Goal: Task Accomplishment & Management: Use online tool/utility

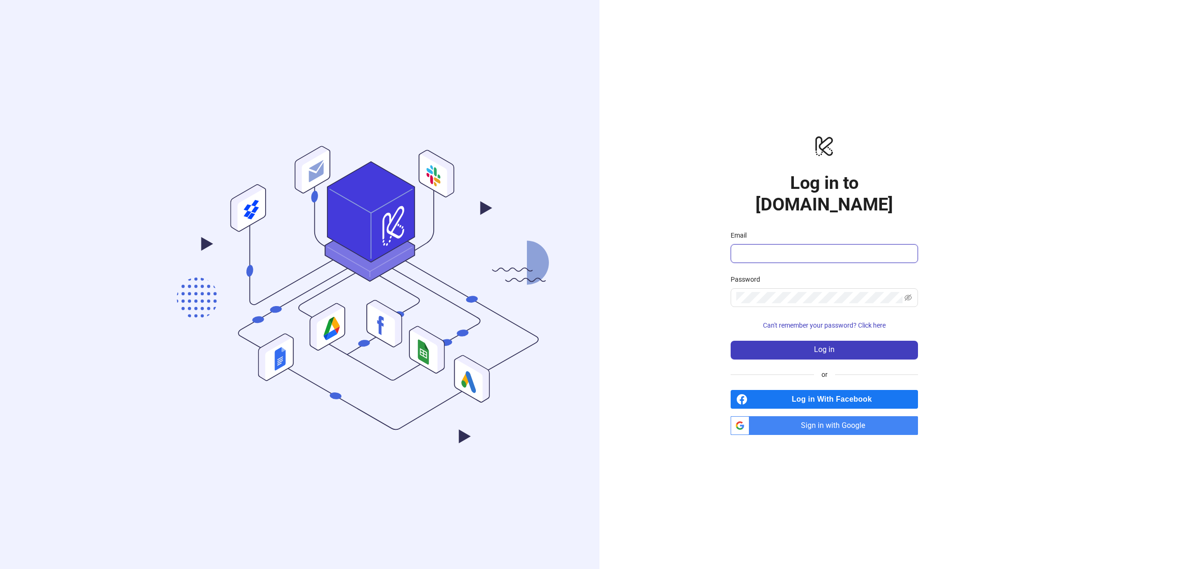
type input "**********"
click at [778, 348] on button "Log in" at bounding box center [824, 350] width 187 height 19
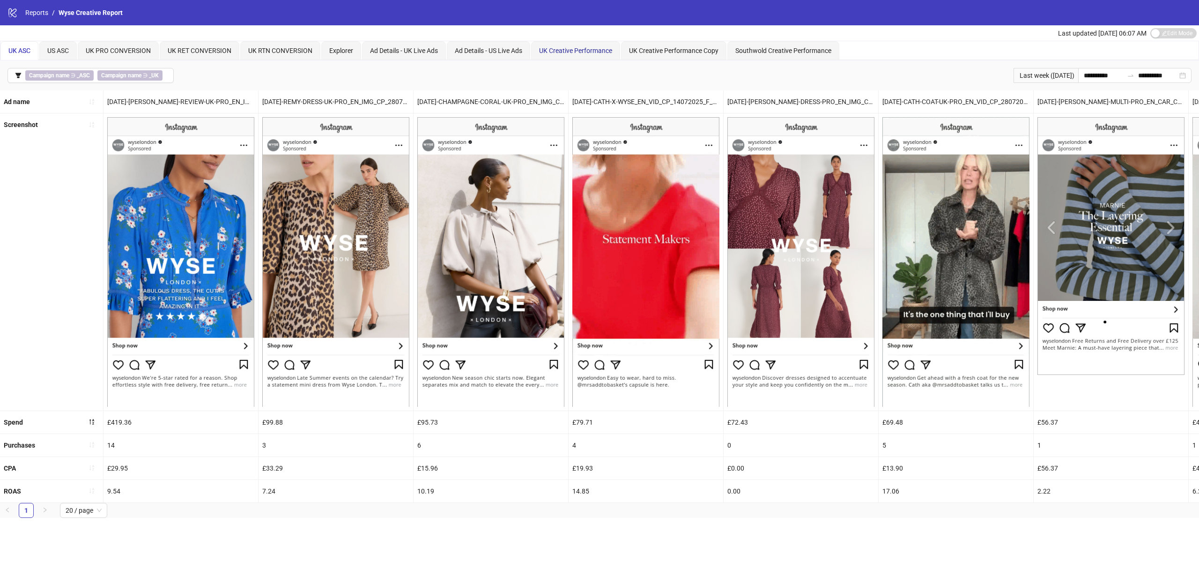
click at [605, 51] on span "UK Creative Performance" at bounding box center [575, 50] width 73 height 7
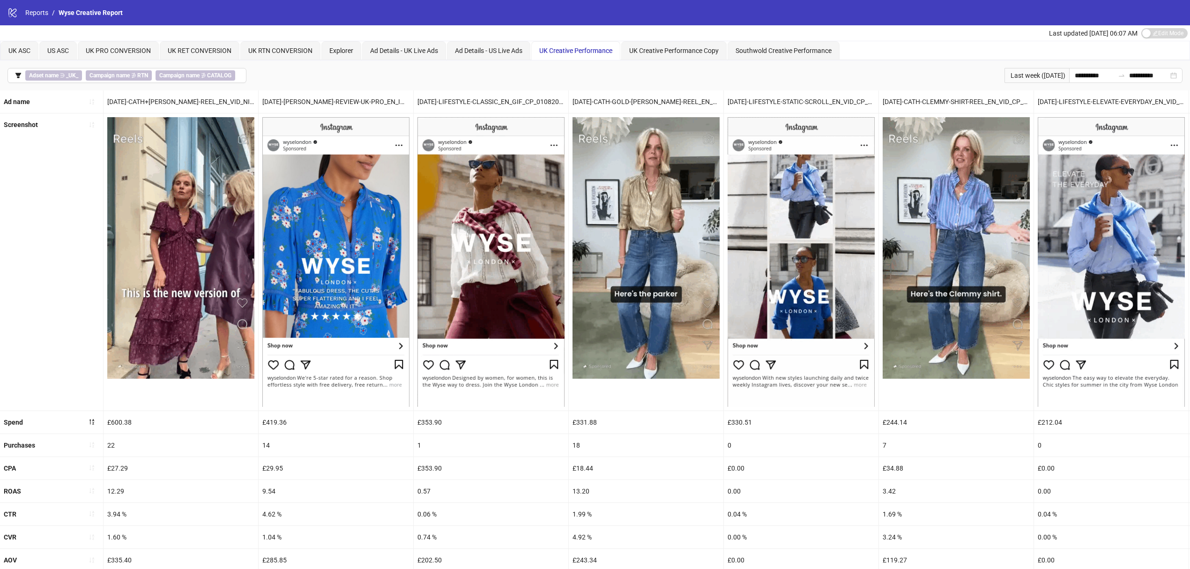
click at [19, 80] on button "Adset name ∋ _UK_ Campaign name ∌ RTN Campaign name ∌ CATALOG" at bounding box center [126, 75] width 239 height 15
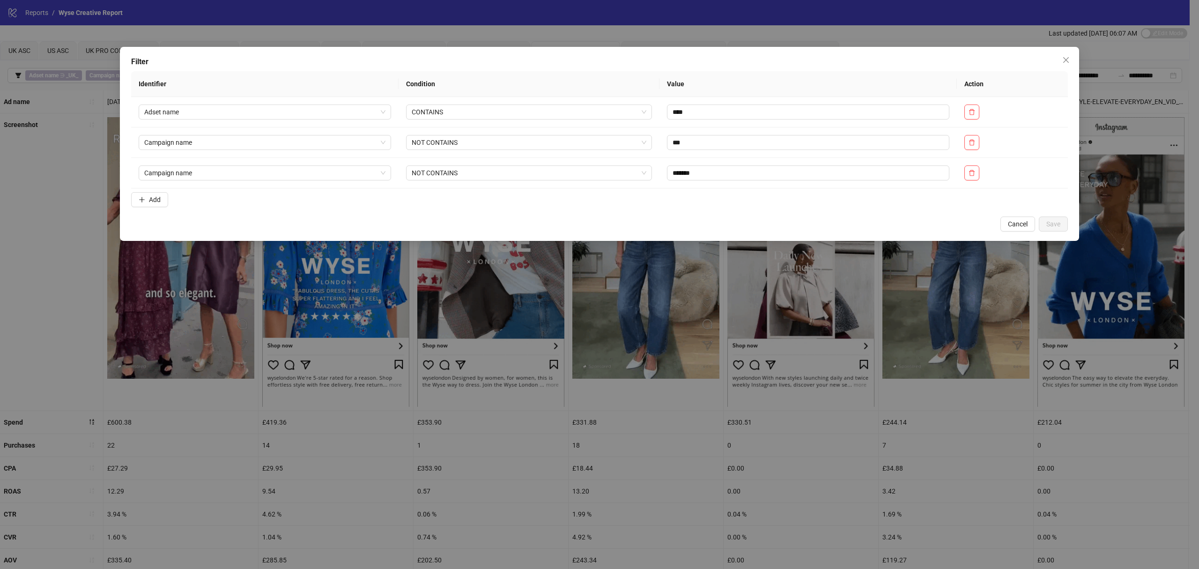
click at [160, 201] on span "Add" at bounding box center [155, 199] width 12 height 7
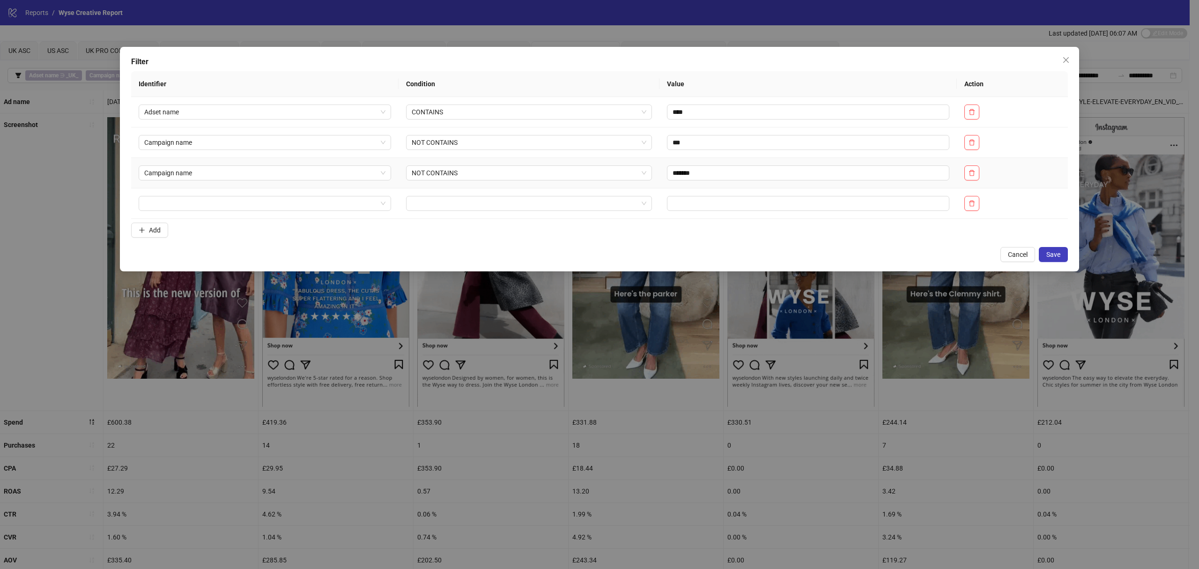
click at [209, 188] on td "Campaign name" at bounding box center [265, 173] width 268 height 30
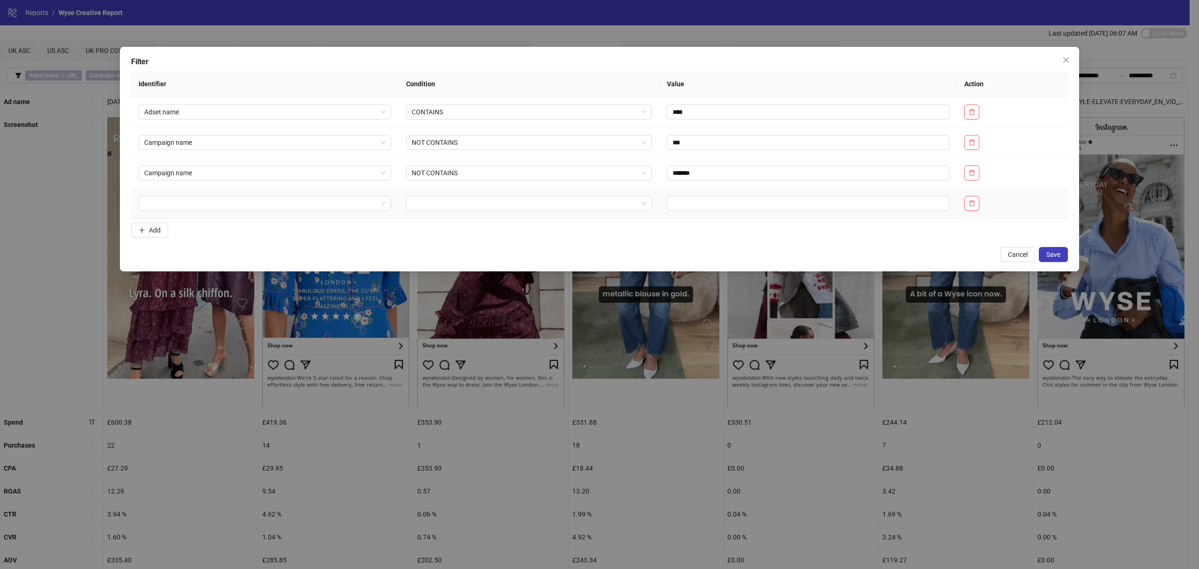
click at [203, 205] on input "search" at bounding box center [260, 203] width 233 height 14
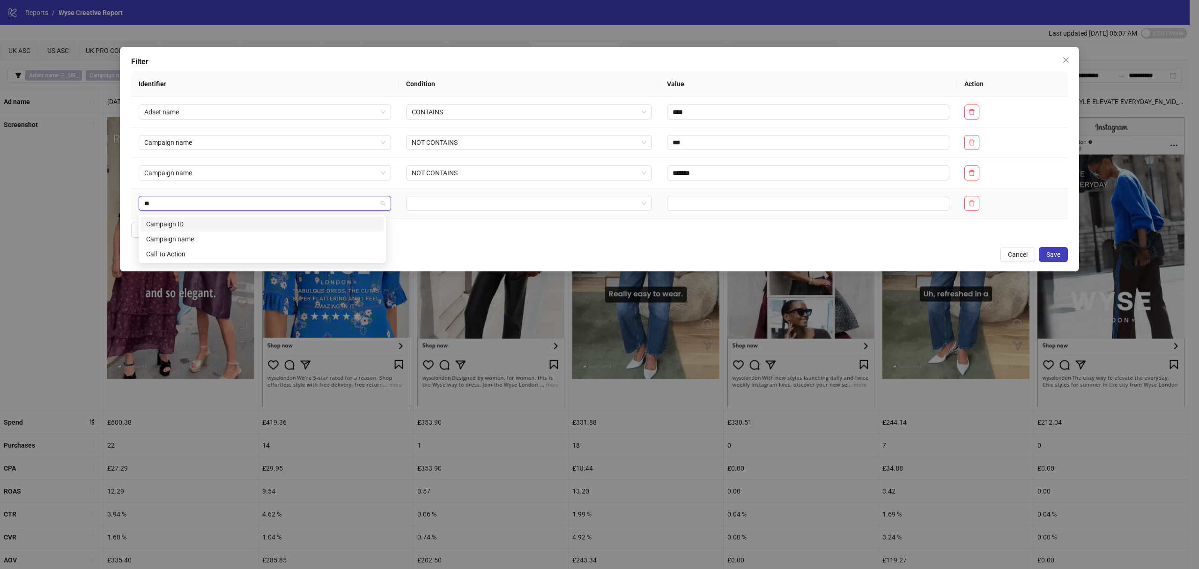
type input "***"
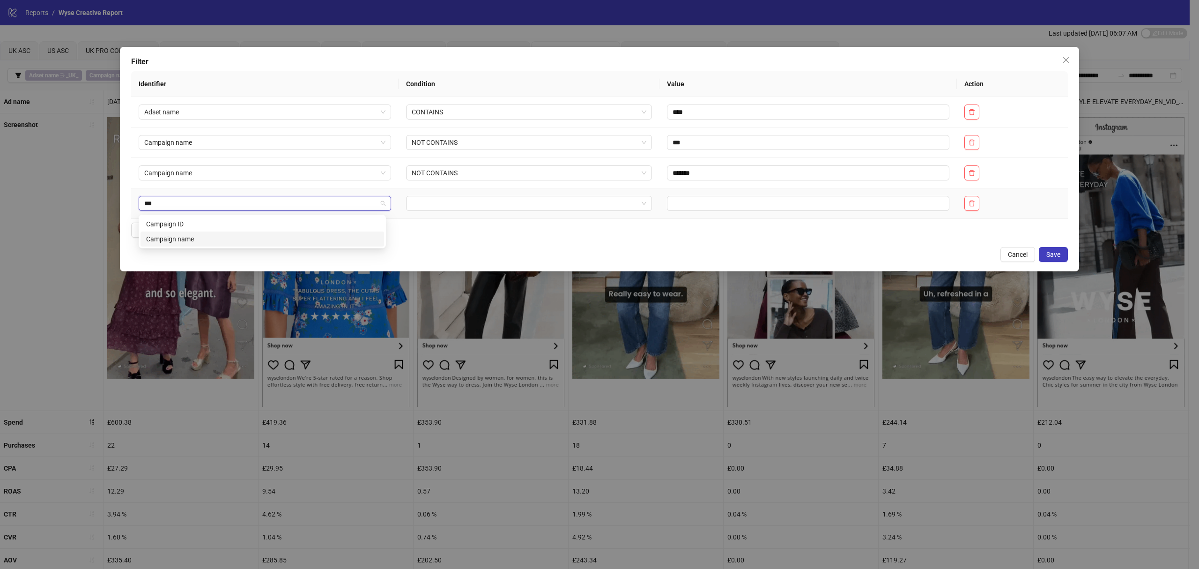
click at [296, 245] on div "Campaign name" at bounding box center [263, 238] width 244 height 15
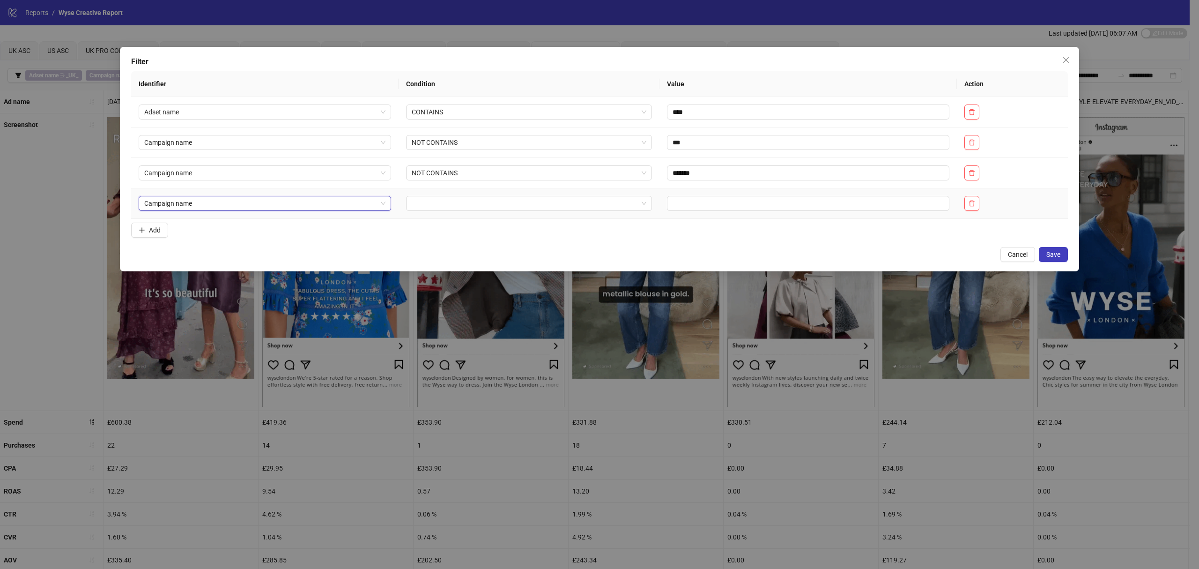
click at [424, 201] on input "search" at bounding box center [525, 203] width 227 height 14
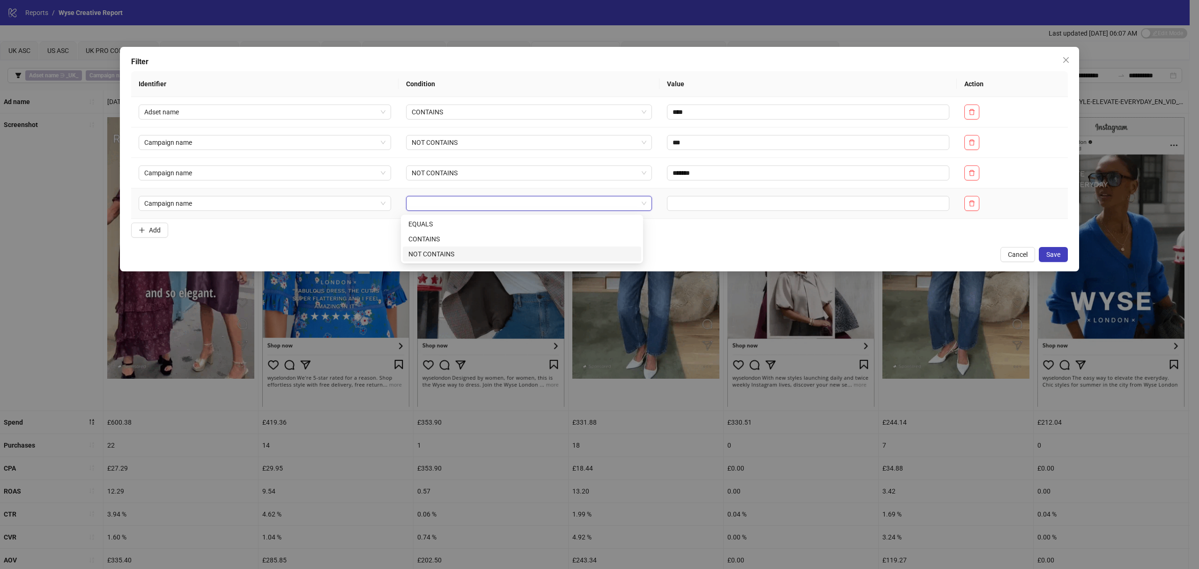
click at [445, 255] on div "NOT CONTAINS" at bounding box center [522, 254] width 227 height 10
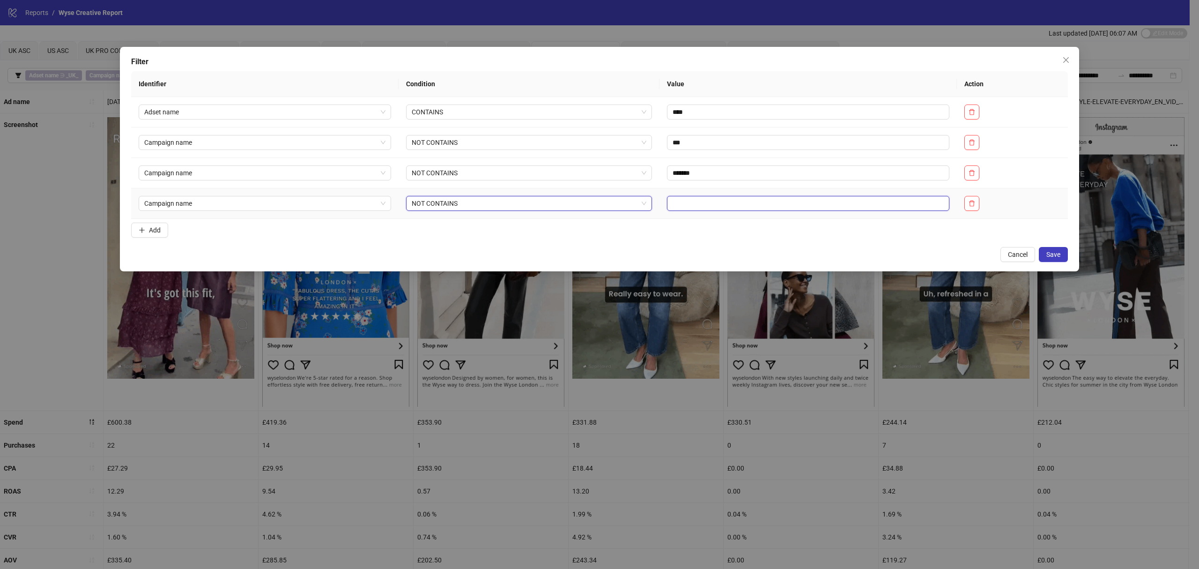
click at [748, 201] on input "text" at bounding box center [808, 203] width 283 height 15
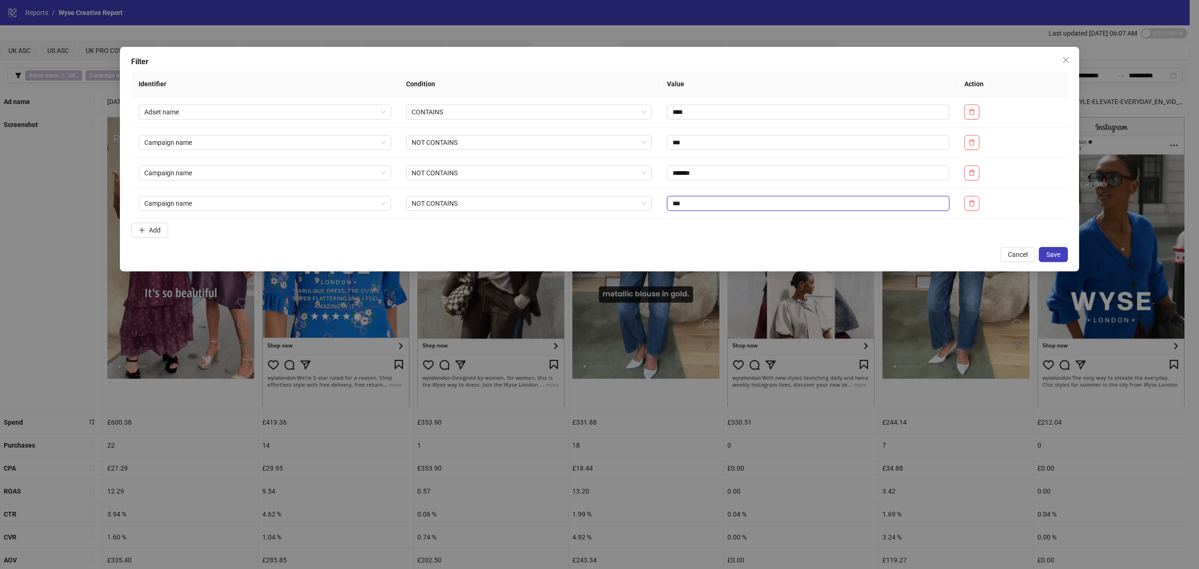
type input "***"
click at [1047, 258] on span "Save" at bounding box center [1054, 254] width 14 height 7
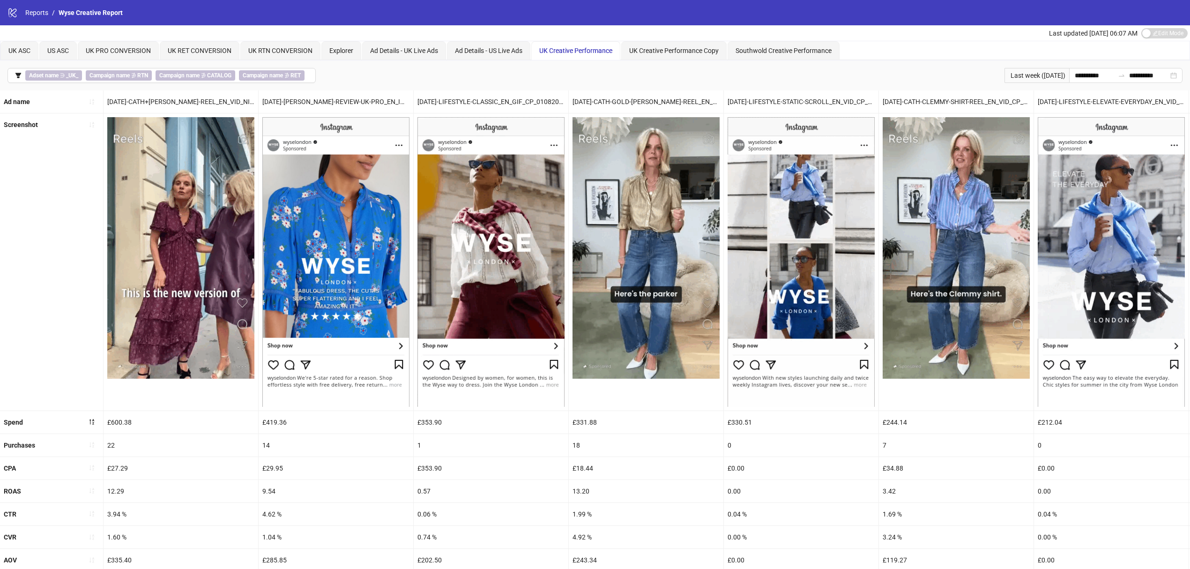
click at [97, 443] on button "button" at bounding box center [91, 445] width 15 height 15
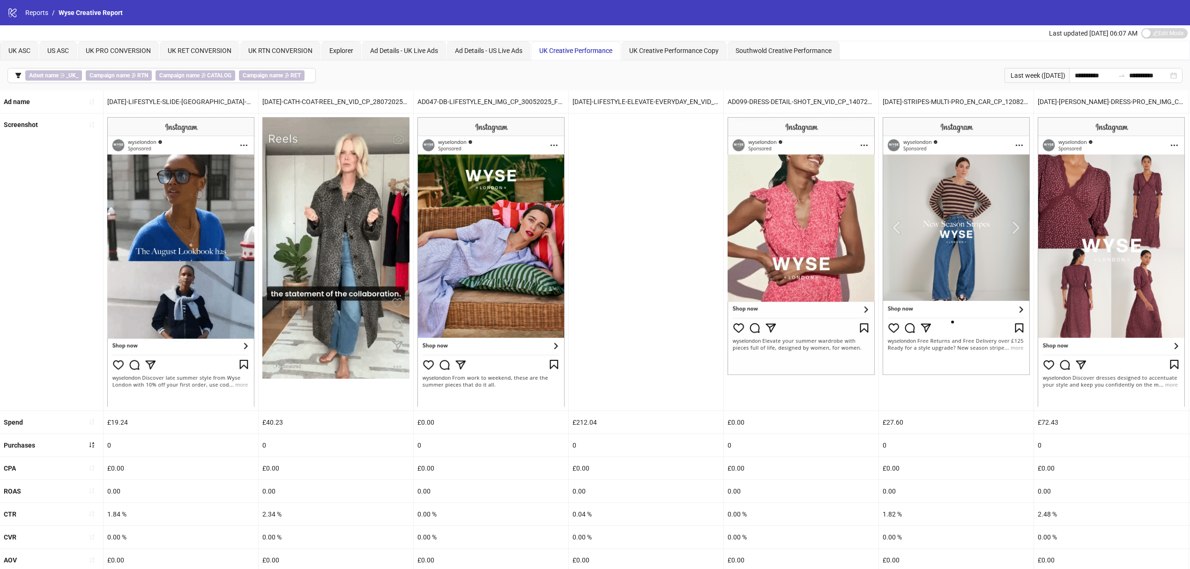
click at [95, 447] on icon "sort-ascending" at bounding box center [92, 444] width 7 height 7
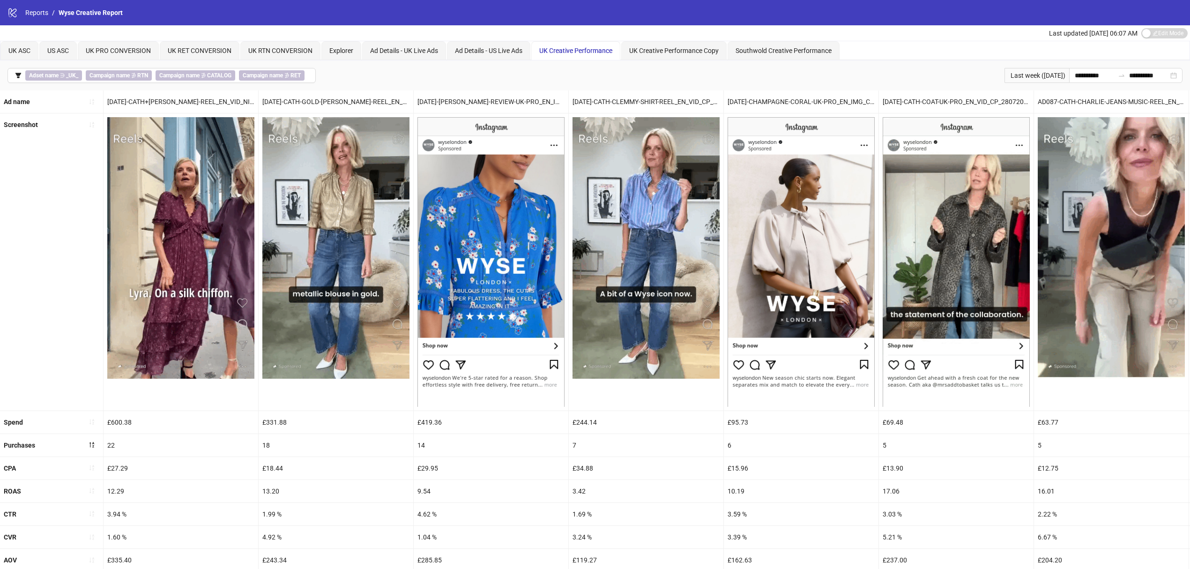
scroll to position [98, 0]
